Goal: Book appointment/travel/reservation

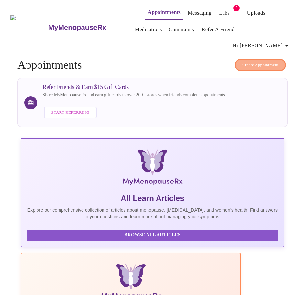
click at [256, 61] on span "Create Appointment" at bounding box center [260, 64] width 36 height 7
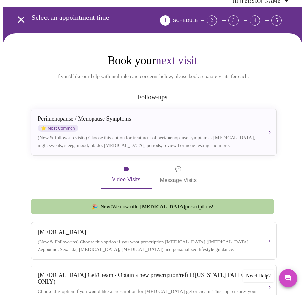
scroll to position [130, 0]
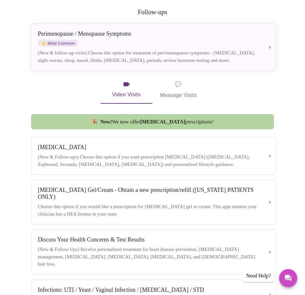
click at [175, 80] on span "💬 Message Visits" at bounding box center [178, 90] width 37 height 20
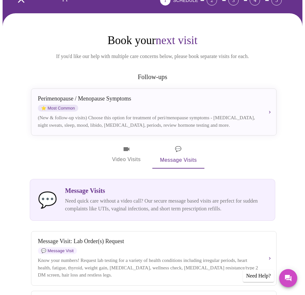
scroll to position [0, 0]
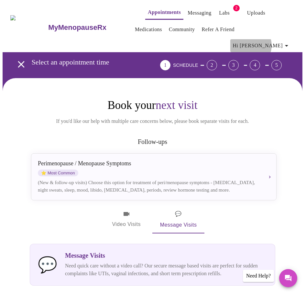
click at [276, 41] on span "Hi [PERSON_NAME]" at bounding box center [262, 45] width 58 height 9
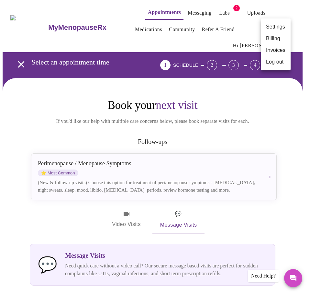
click at [274, 62] on li "Log out" at bounding box center [276, 62] width 30 height 12
